Goal: Transaction & Acquisition: Purchase product/service

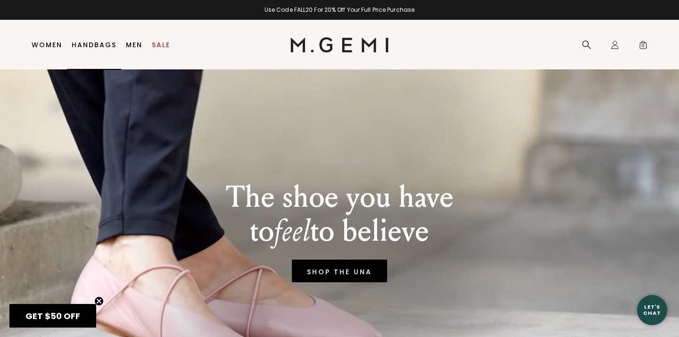
click at [82, 46] on link "Handbags" at bounding box center [94, 45] width 45 height 8
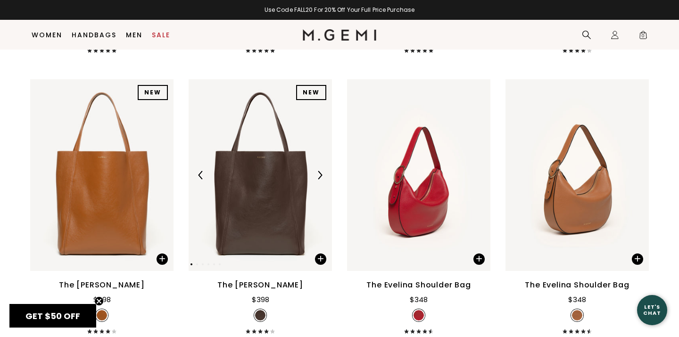
scroll to position [1217, 0]
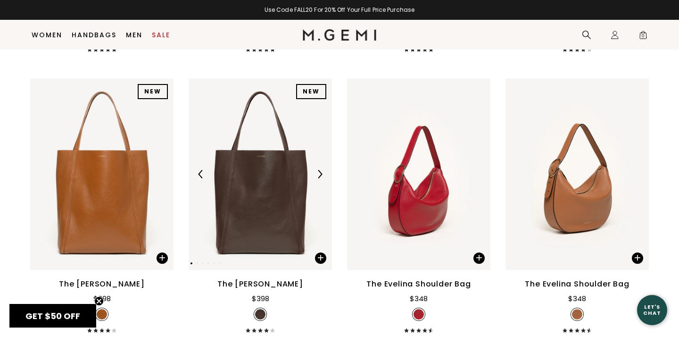
click at [320, 178] on img at bounding box center [320, 174] width 8 height 8
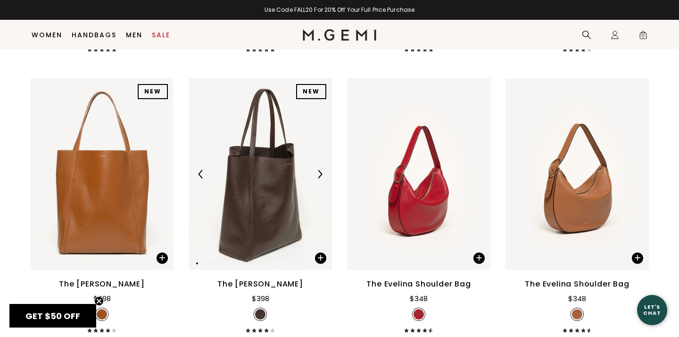
click at [320, 178] on img at bounding box center [320, 174] width 8 height 8
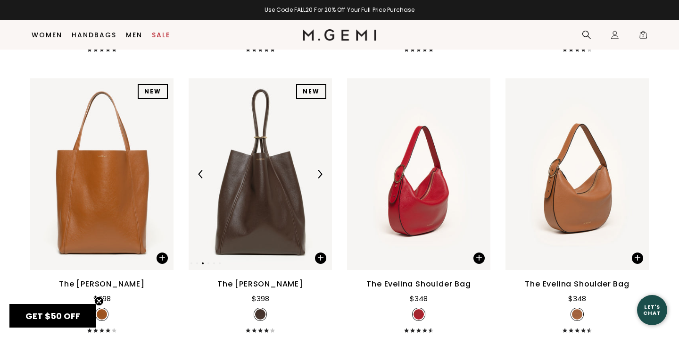
click at [320, 178] on img at bounding box center [320, 174] width 8 height 8
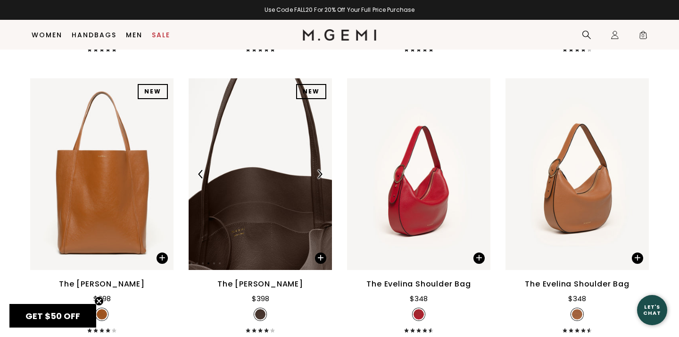
click at [320, 178] on img at bounding box center [320, 174] width 8 height 8
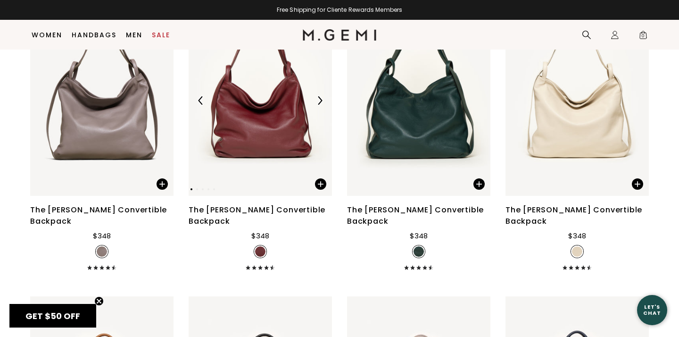
scroll to position [3035, 0]
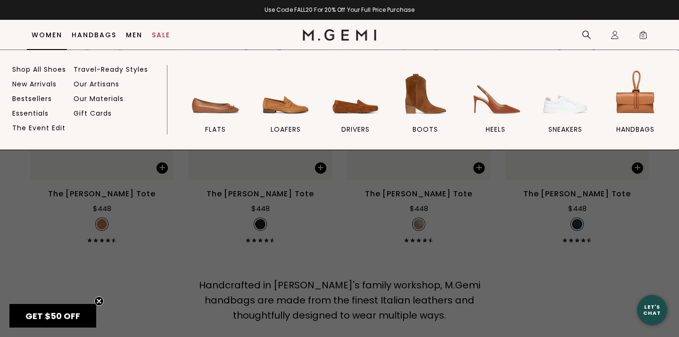
click at [60, 35] on link "Women" at bounding box center [47, 35] width 31 height 8
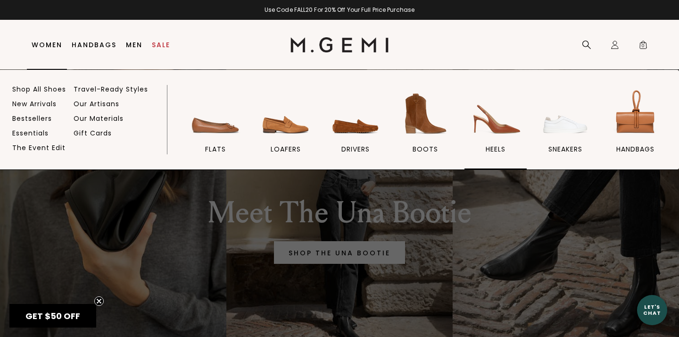
click at [499, 142] on link "heels" at bounding box center [496, 128] width 62 height 82
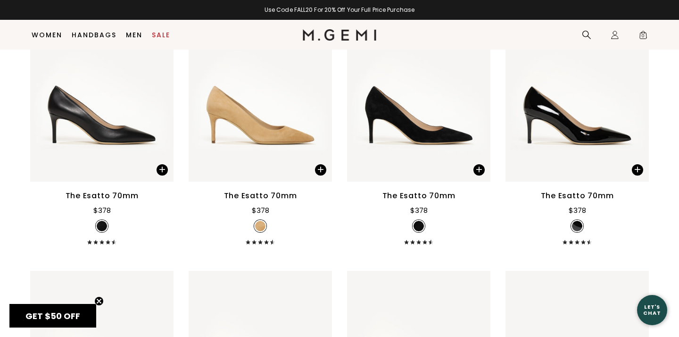
scroll to position [2156, 0]
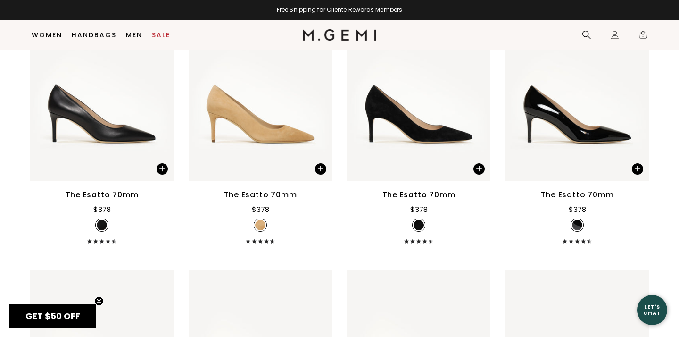
click at [445, 201] on div "The Esatto 70mm" at bounding box center [419, 194] width 73 height 11
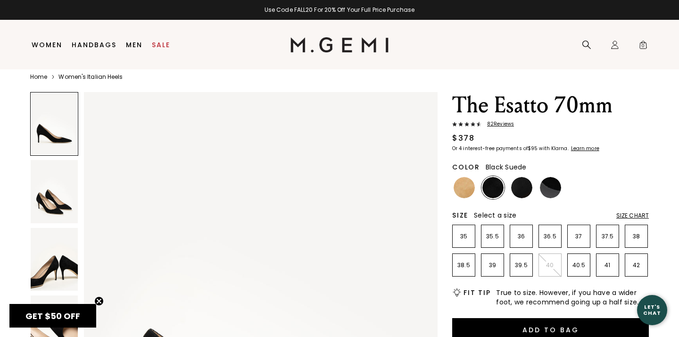
scroll to position [15, 0]
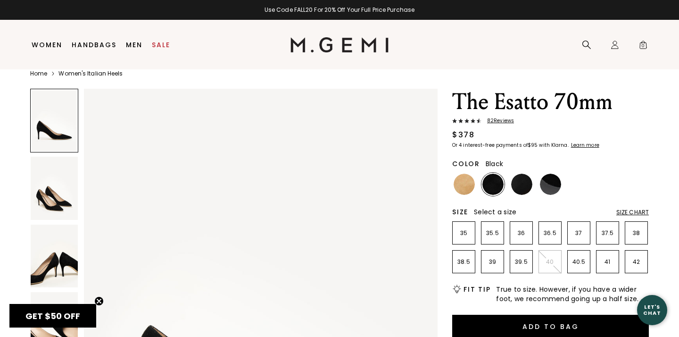
click at [524, 184] on img at bounding box center [521, 184] width 21 height 21
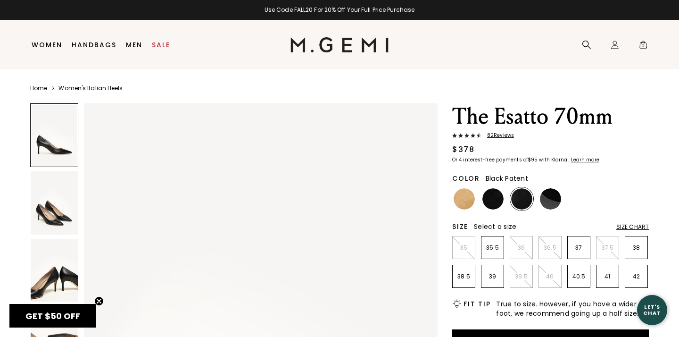
click at [549, 202] on img at bounding box center [550, 198] width 21 height 21
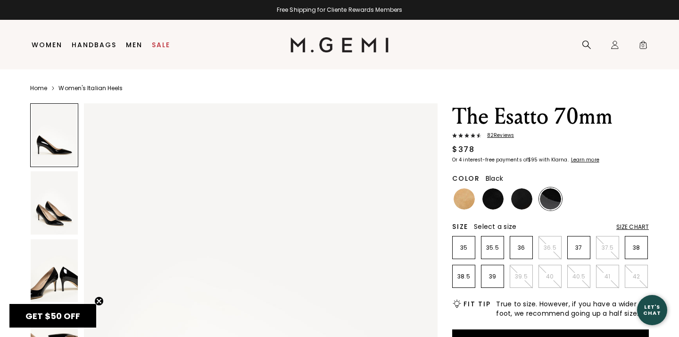
click at [519, 201] on img at bounding box center [521, 198] width 21 height 21
